Goal: Transaction & Acquisition: Purchase product/service

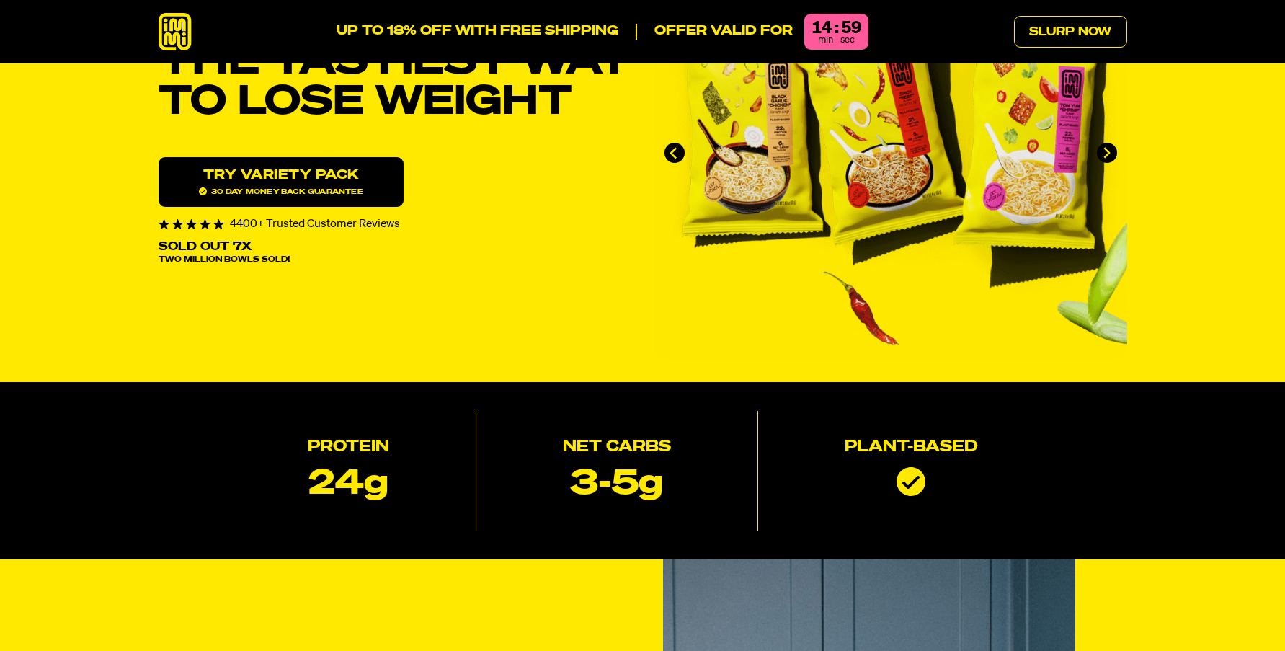
scroll to position [144, 0]
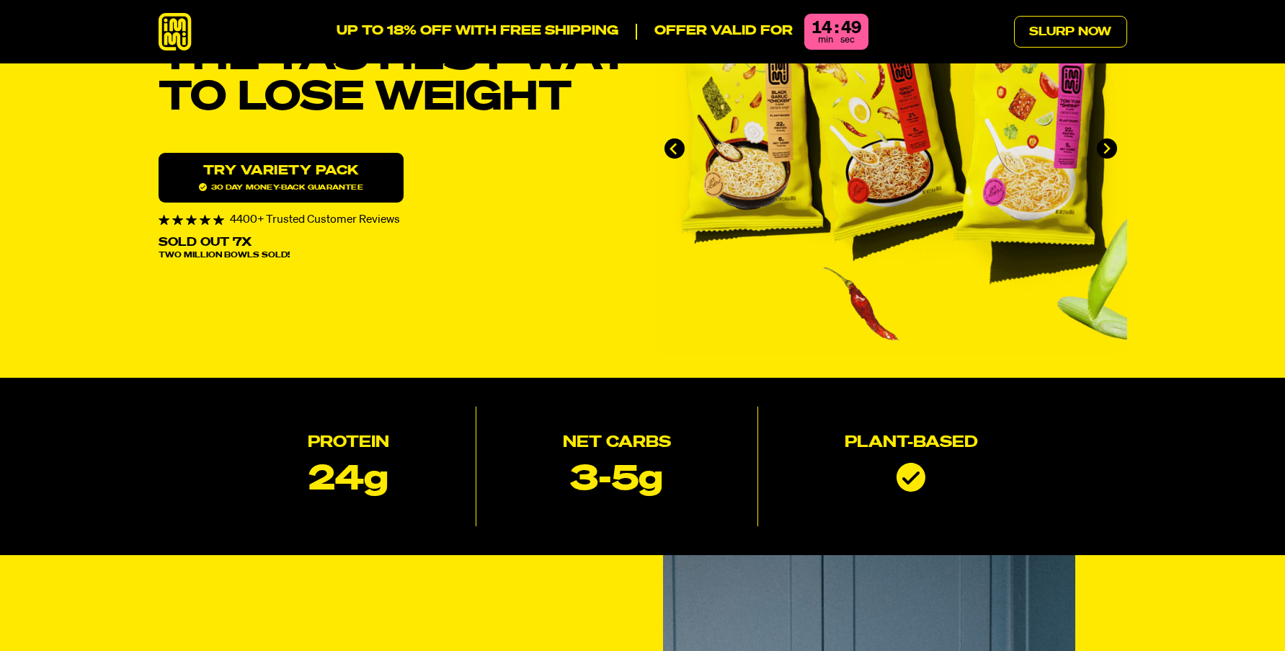
click at [707, 194] on img "1 of 4" at bounding box center [890, 148] width 473 height 412
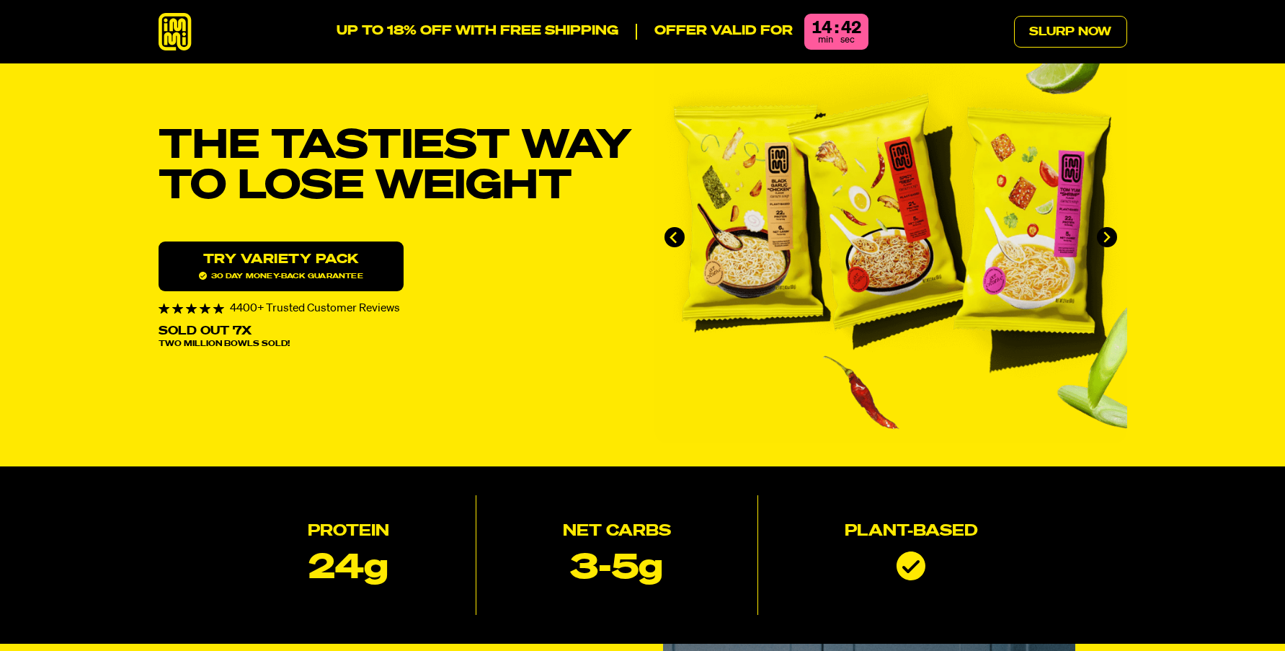
scroll to position [0, 0]
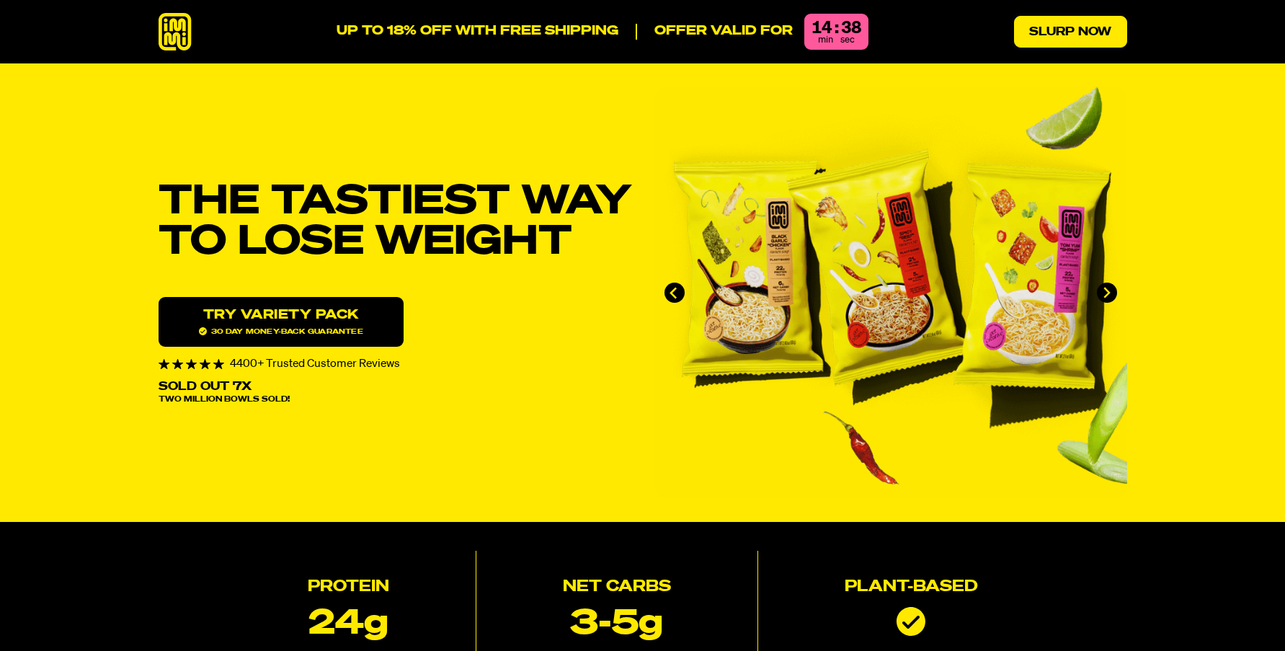
click at [1042, 30] on link "Slurp Now" at bounding box center [1070, 32] width 113 height 32
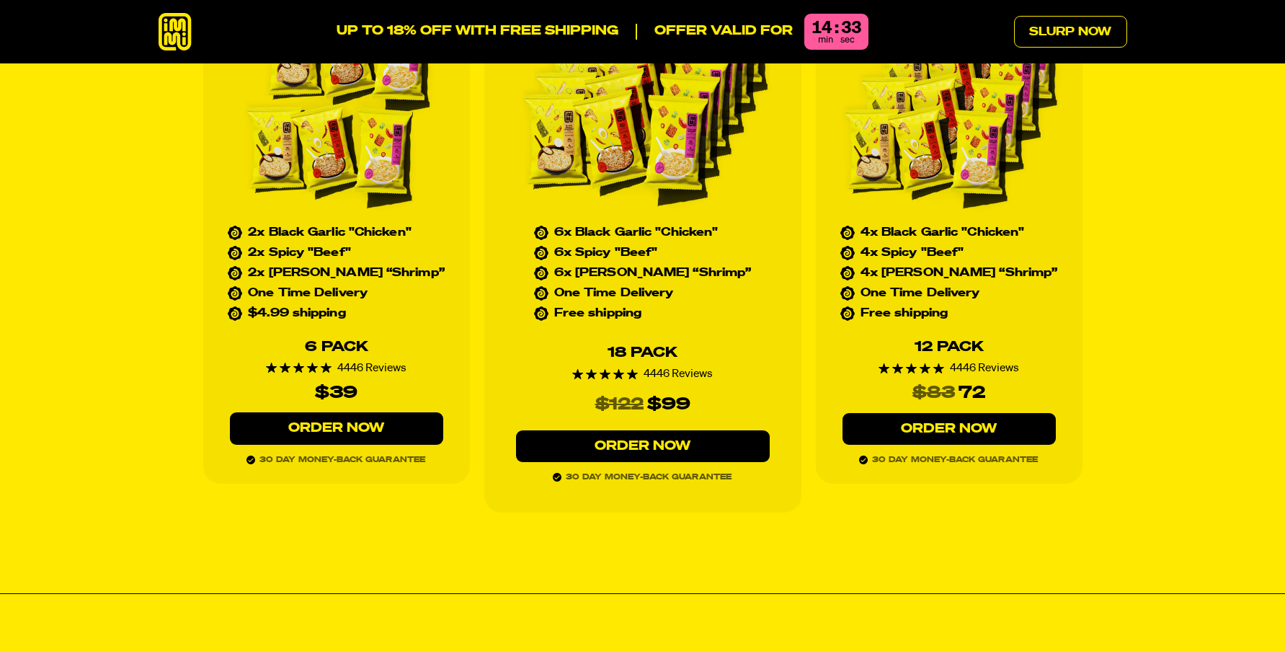
scroll to position [6666, 0]
click at [632, 429] on link "Order Now" at bounding box center [643, 445] width 254 height 32
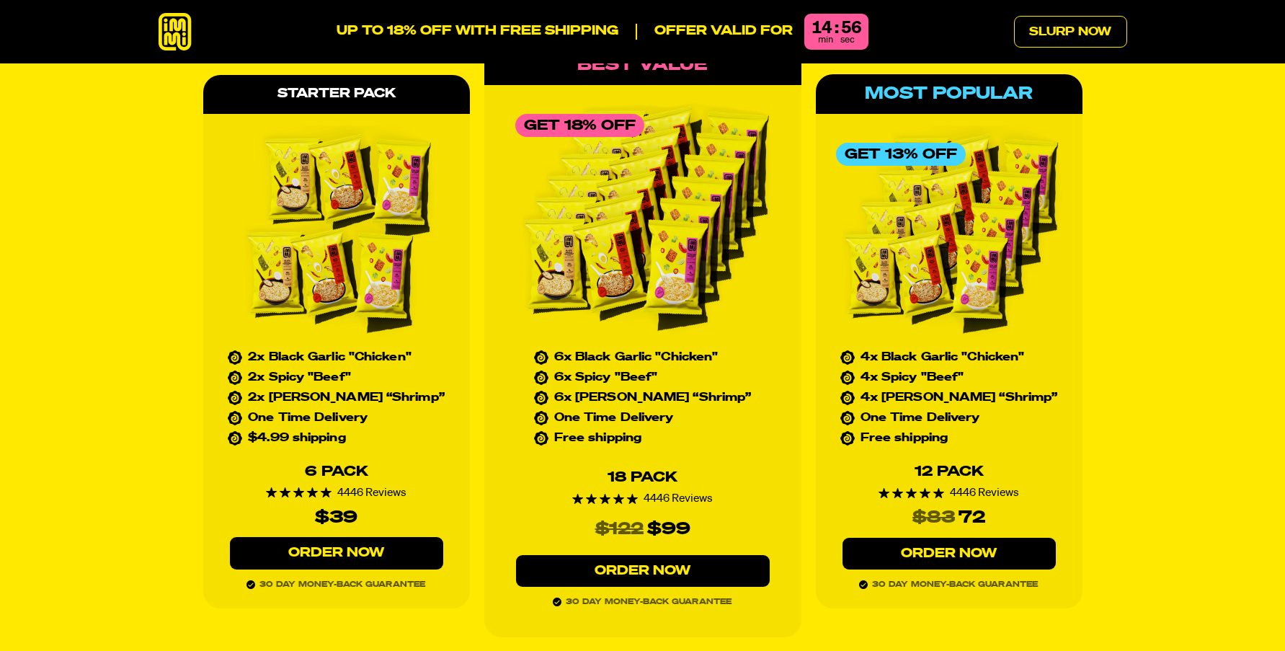
scroll to position [6515, 0]
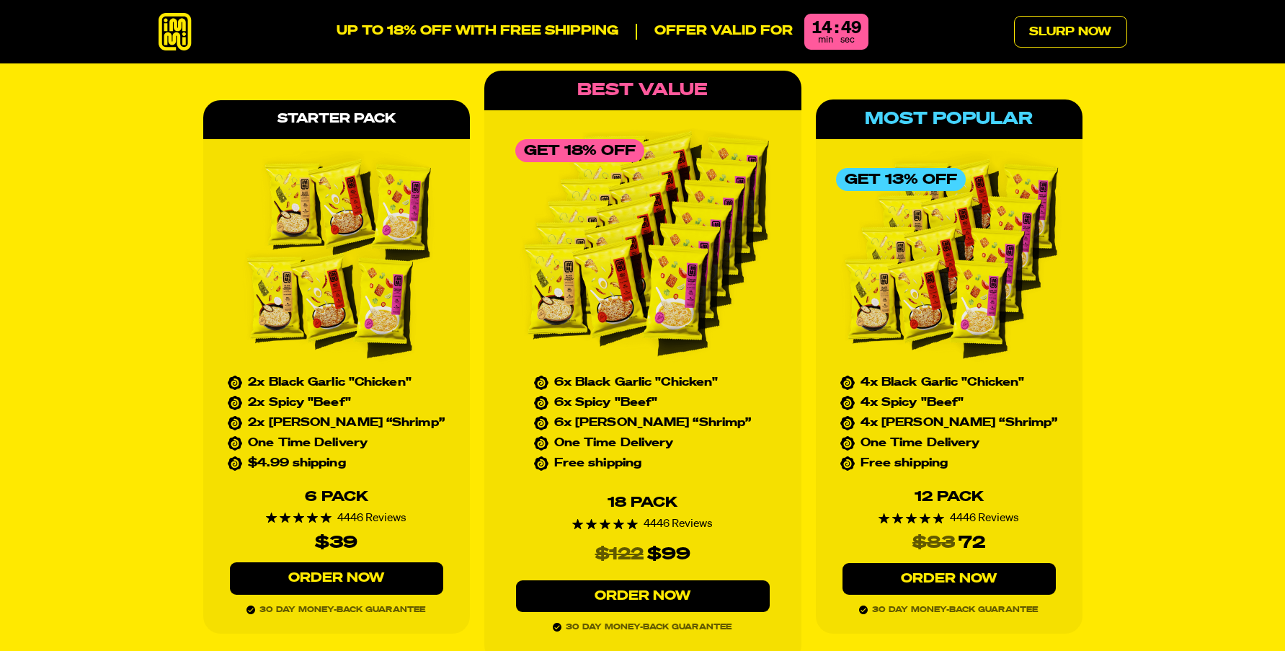
click at [635, 580] on link "Order Now" at bounding box center [643, 596] width 254 height 32
